Goal: Find specific page/section: Find specific page/section

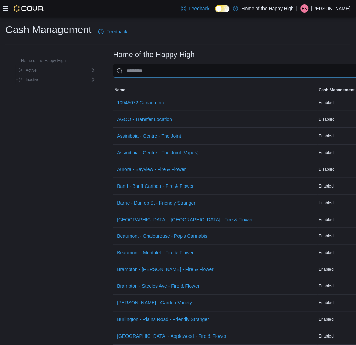
click at [177, 72] on input "This is a search bar. As you type, the results lower in the page will automatic…" at bounding box center [258, 71] width 290 height 14
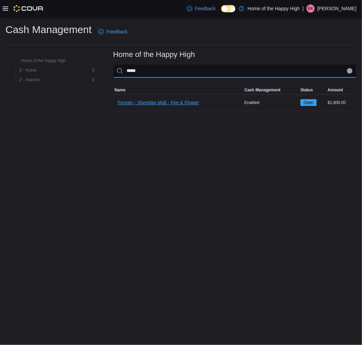
type input "*****"
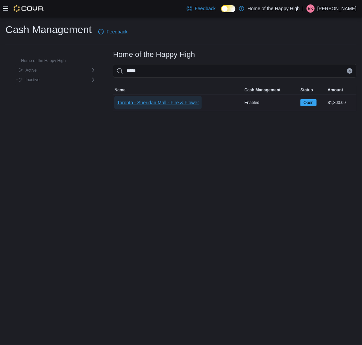
click at [161, 100] on span "Toronto - Sheridan Mall - Fire & Flower" at bounding box center [158, 102] width 82 height 7
